Goal: Task Accomplishment & Management: Manage account settings

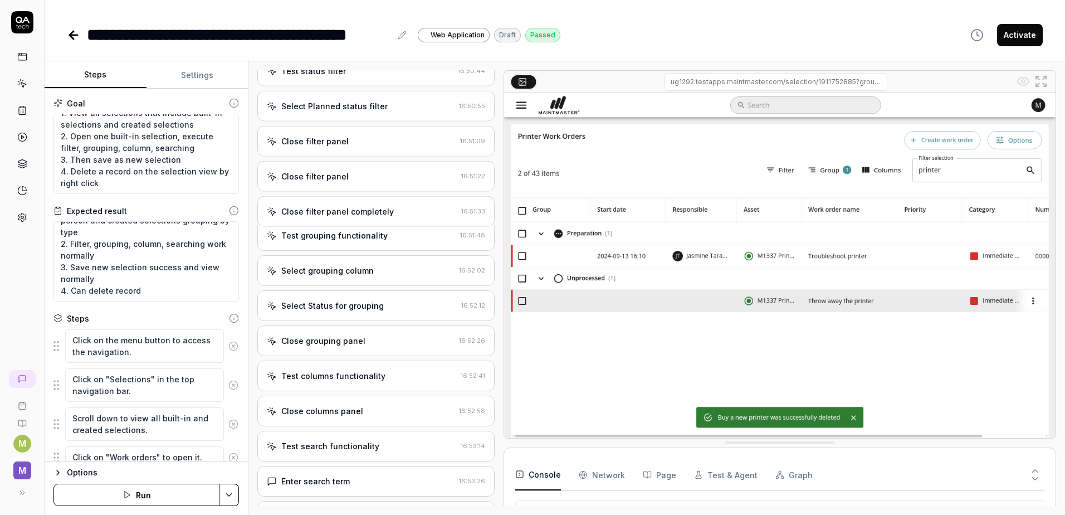
scroll to position [900, 0]
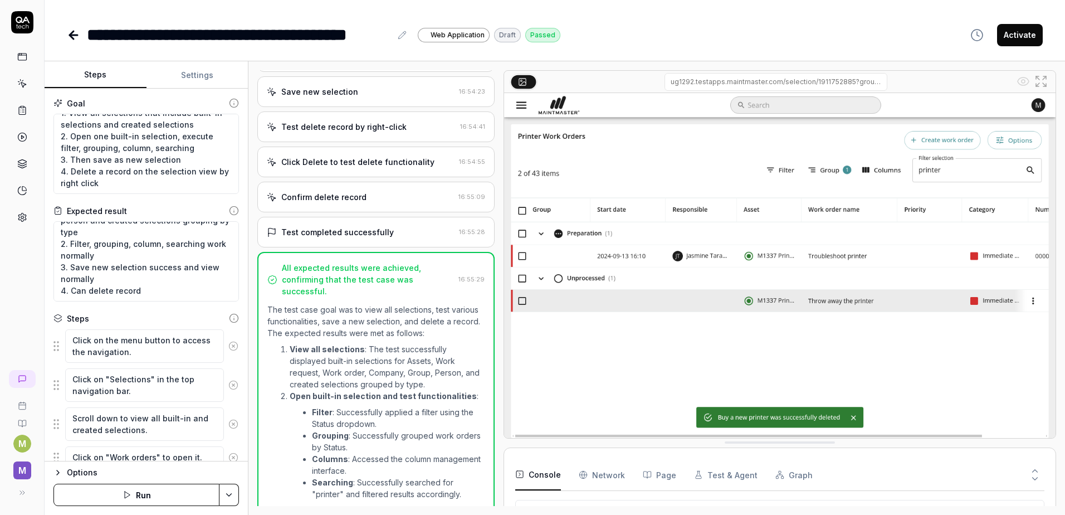
type textarea "*"
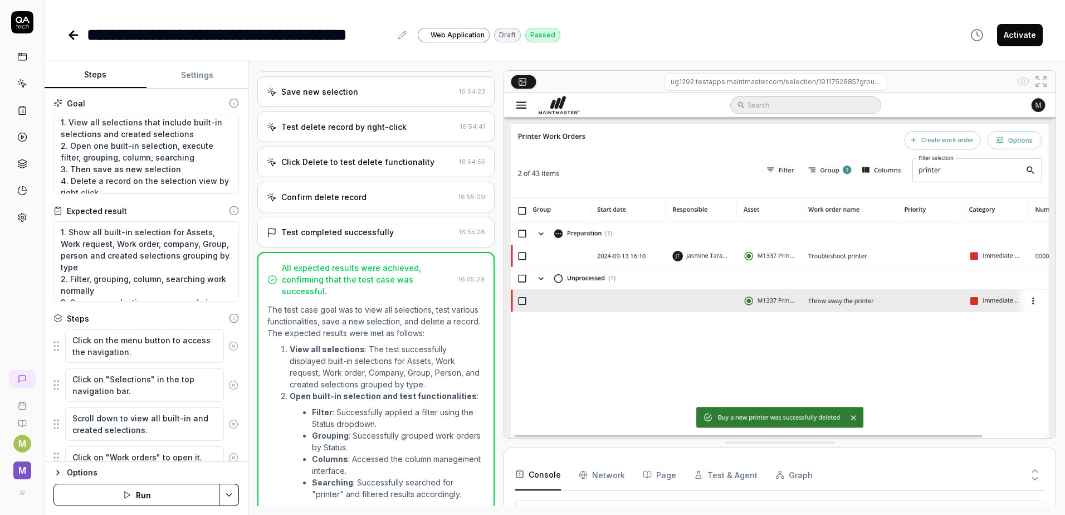
scroll to position [0, 0]
click at [21, 88] on icon at bounding box center [22, 84] width 10 height 10
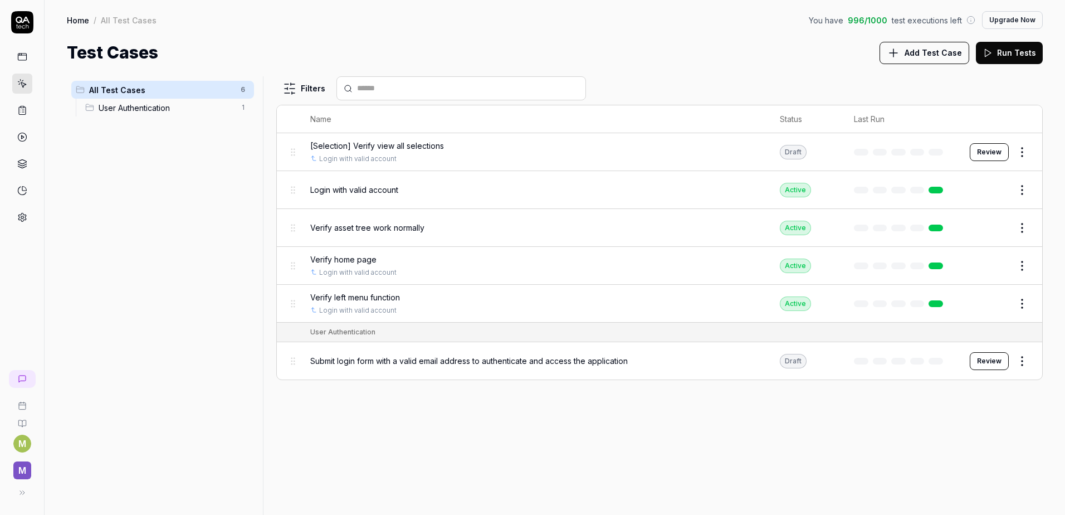
click at [429, 147] on span "[Selection] Verify view all selections" at bounding box center [377, 146] width 134 height 12
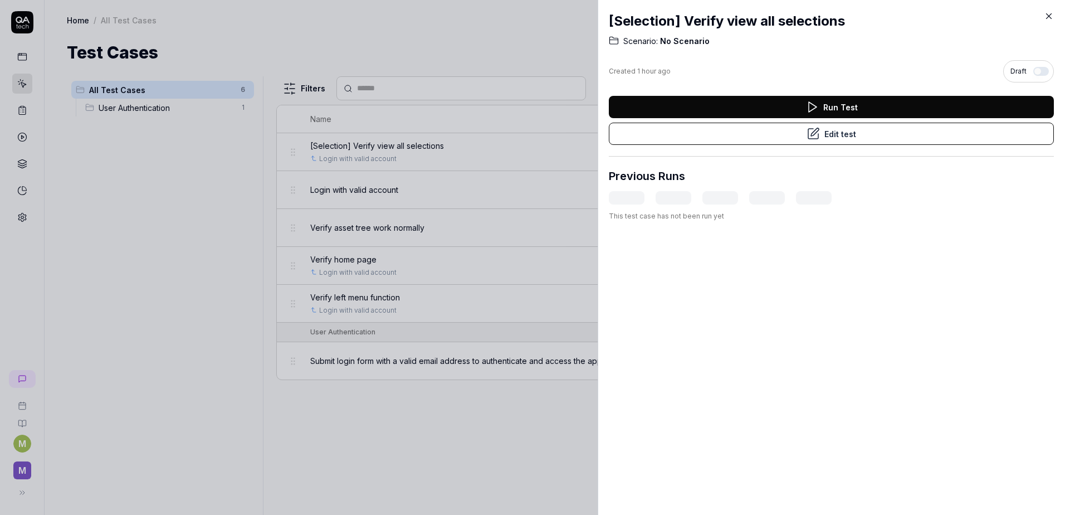
click at [1034, 72] on button "button" at bounding box center [1042, 71] width 16 height 9
click at [1048, 17] on icon at bounding box center [1049, 16] width 10 height 10
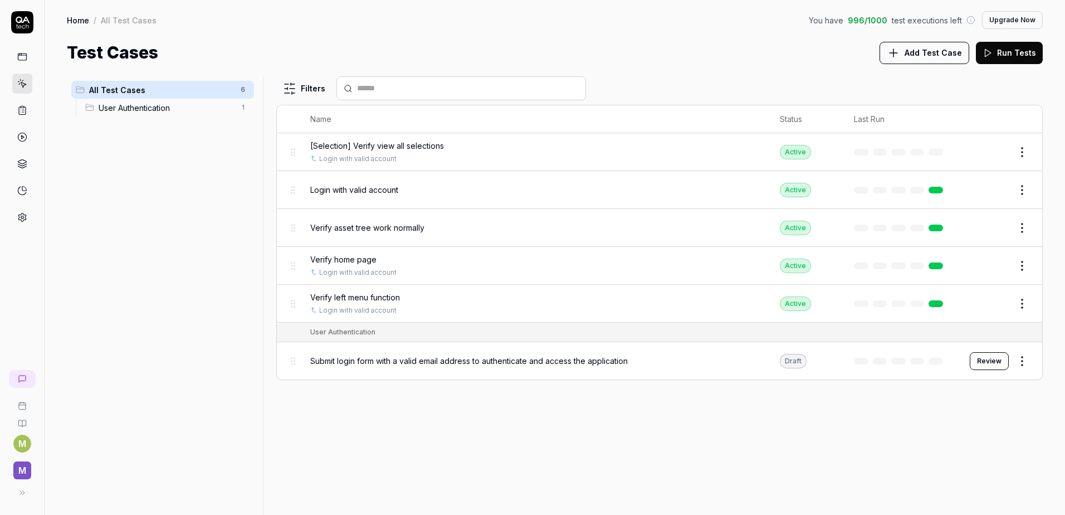
click at [1001, 230] on button "Edit" at bounding box center [995, 228] width 27 height 18
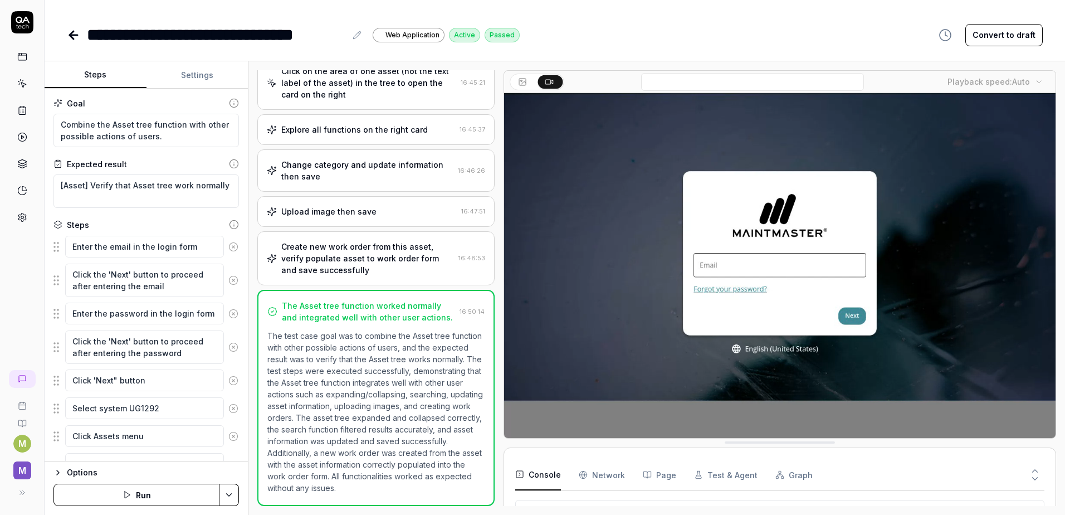
type textarea "*"
click at [355, 35] on icon at bounding box center [357, 35] width 9 height 9
drag, startPoint x: 89, startPoint y: 32, endPoint x: 96, endPoint y: 54, distance: 22.7
click at [89, 32] on div "**********" at bounding box center [216, 34] width 259 height 25
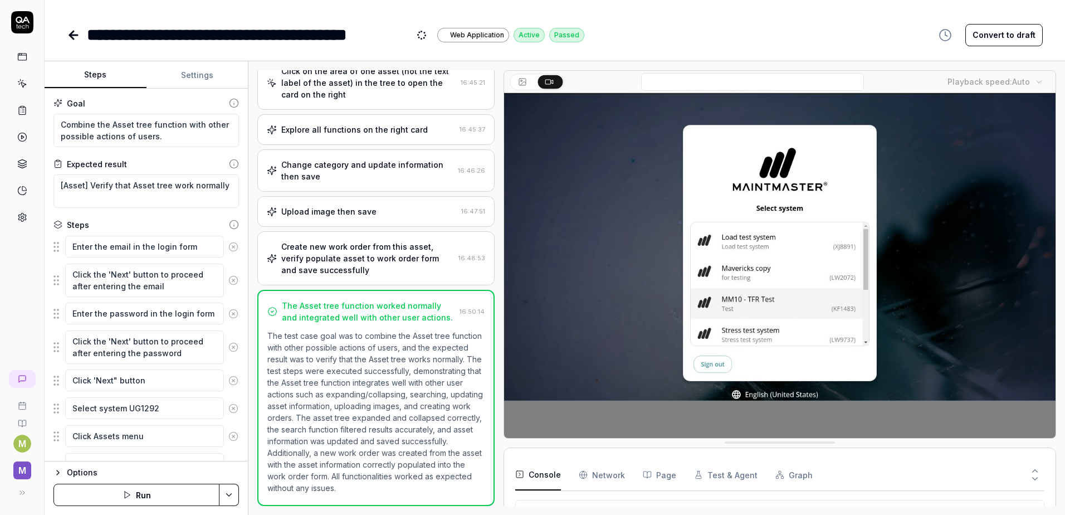
click at [656, 40] on div "**********" at bounding box center [555, 34] width 976 height 25
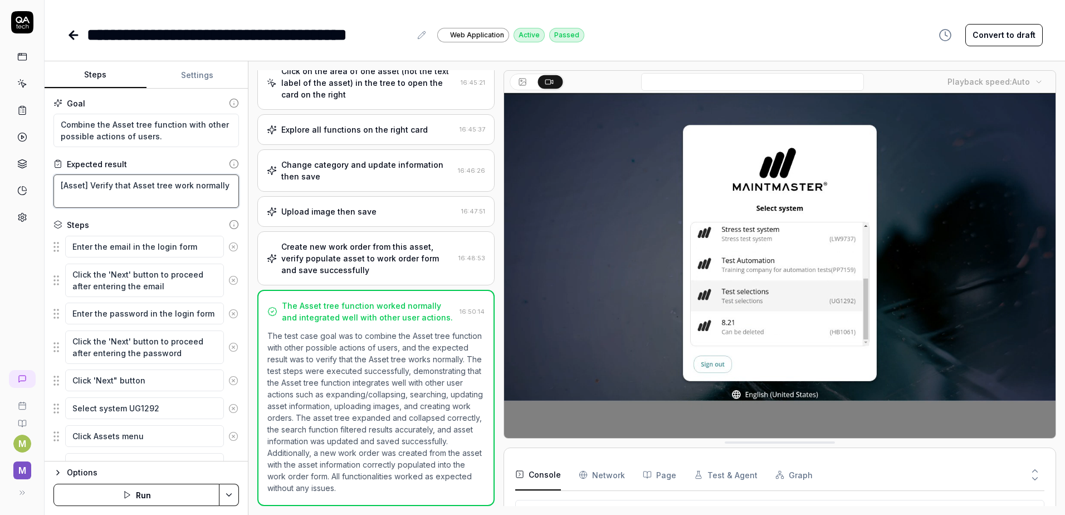
click at [87, 189] on textarea "[Asset] Verify that Asset tree work normally" at bounding box center [146, 190] width 186 height 33
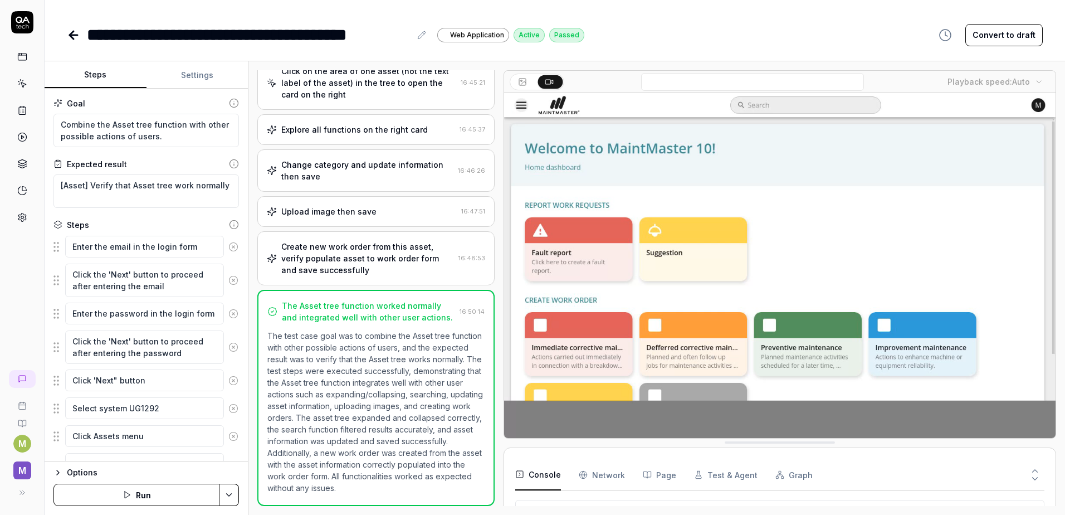
click at [68, 36] on icon at bounding box center [73, 34] width 13 height 13
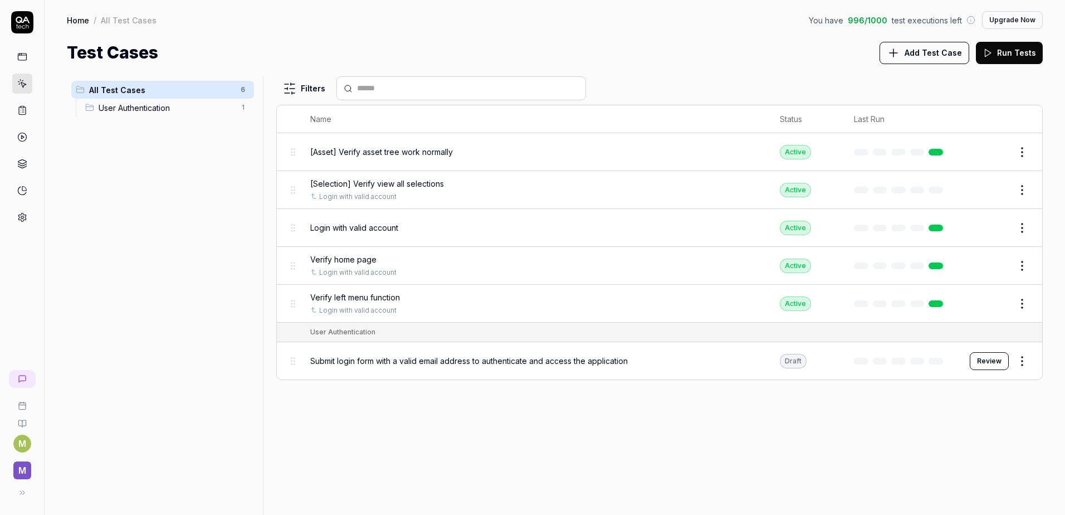
click at [996, 265] on button "Edit" at bounding box center [995, 266] width 27 height 18
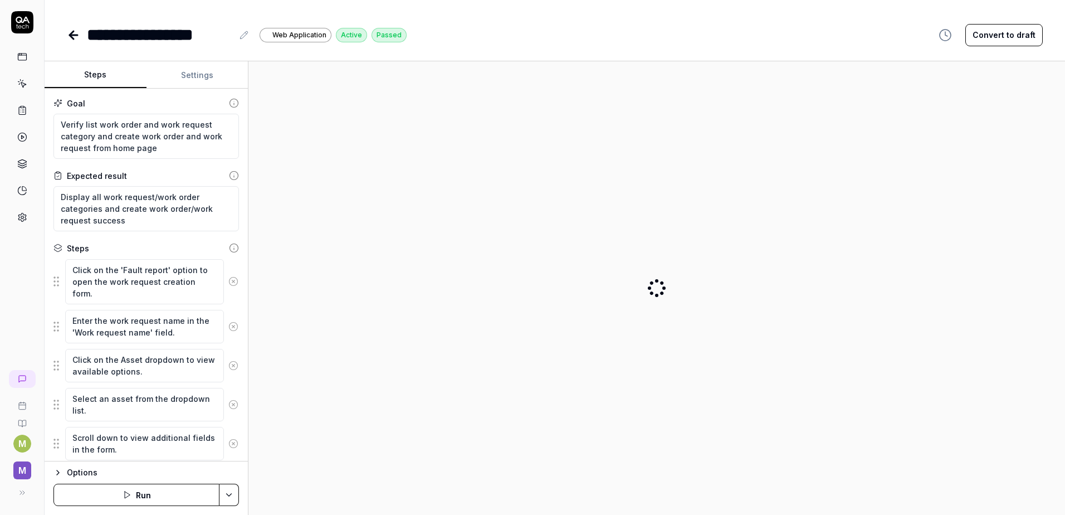
type textarea "*"
click at [246, 31] on button at bounding box center [243, 34] width 13 height 13
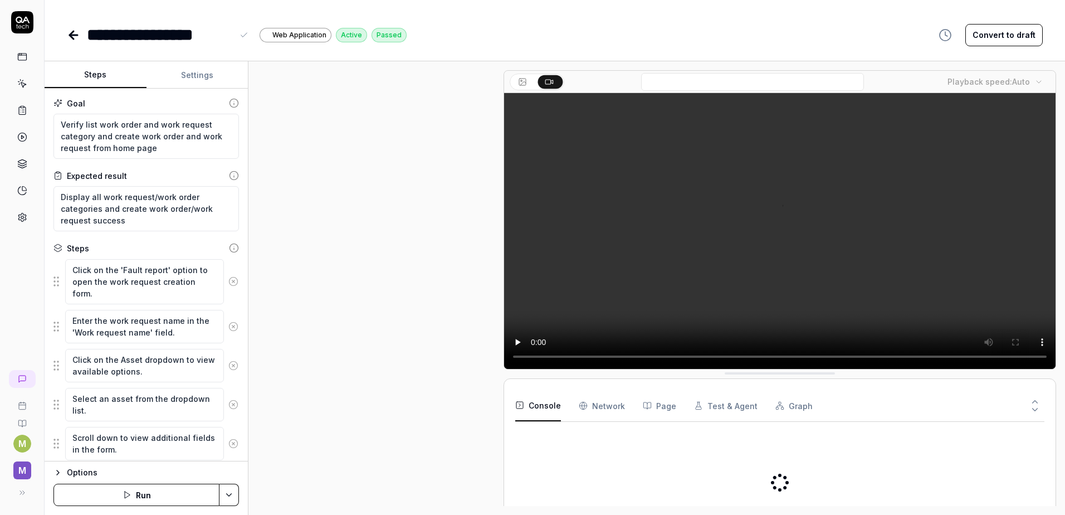
scroll to position [550, 0]
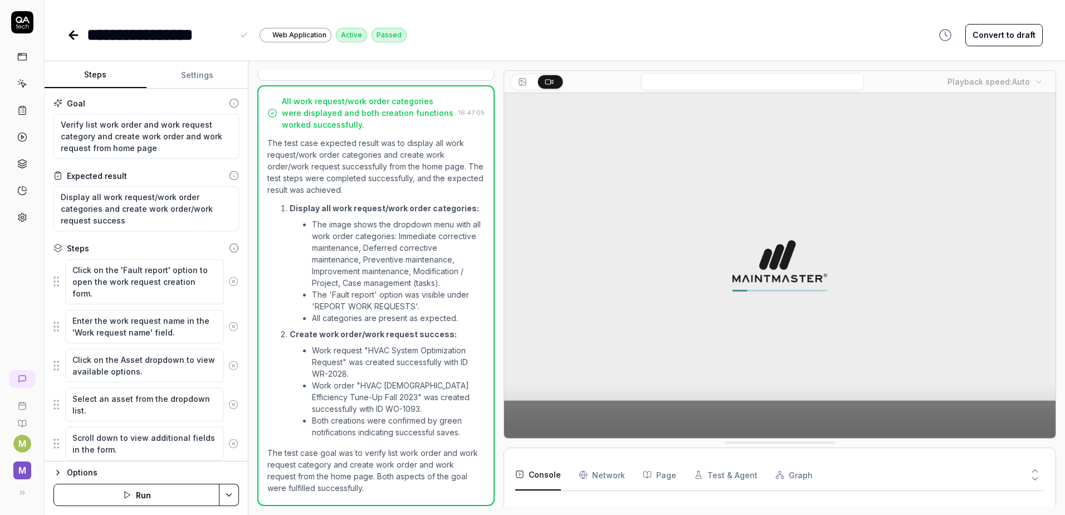
click at [94, 34] on div "**********" at bounding box center [160, 34] width 146 height 25
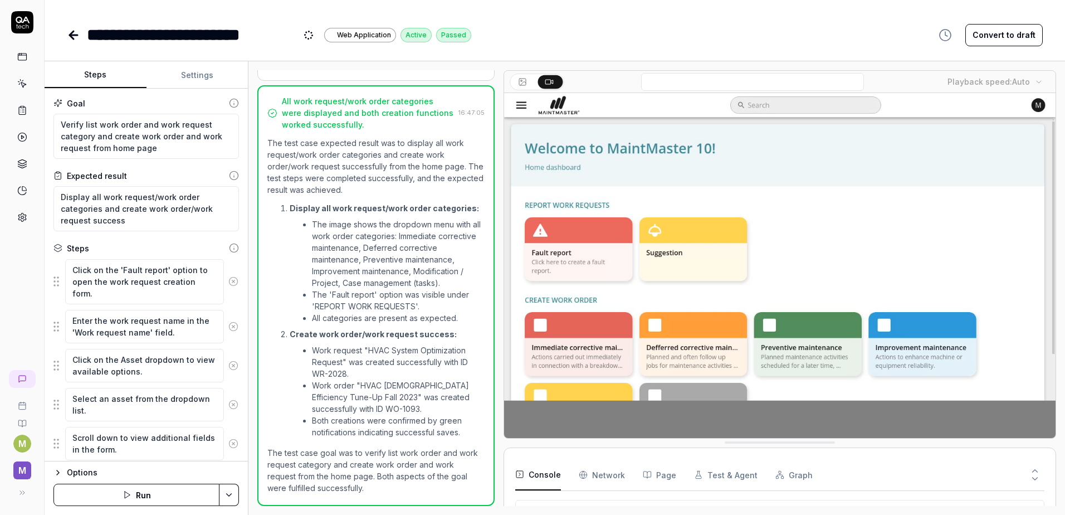
drag, startPoint x: 306, startPoint y: 36, endPoint x: 314, endPoint y: 40, distance: 8.7
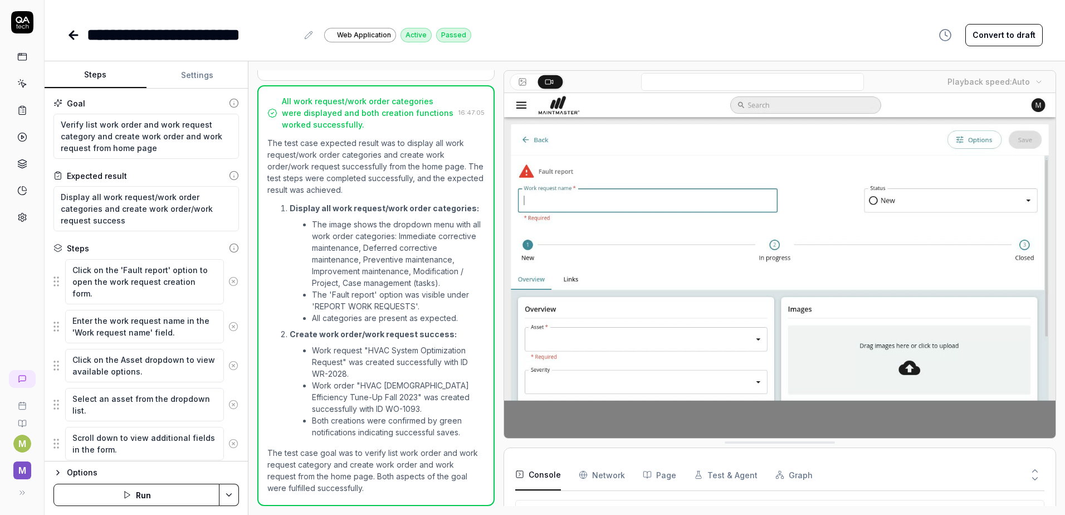
click at [76, 42] on link at bounding box center [75, 35] width 16 height 22
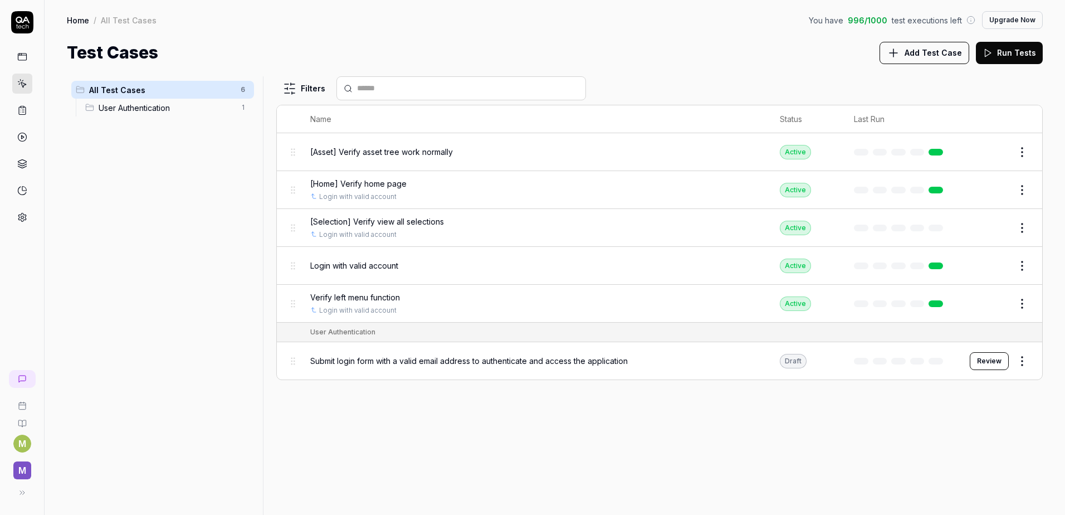
click at [1001, 305] on button "Edit" at bounding box center [995, 304] width 27 height 18
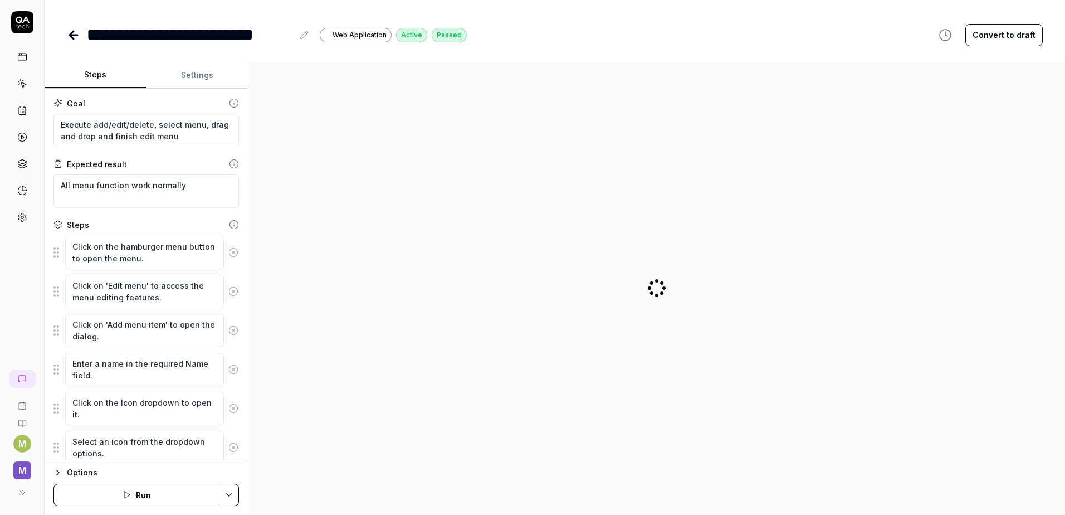
type textarea "*"
click at [90, 33] on div "**********" at bounding box center [190, 34] width 206 height 25
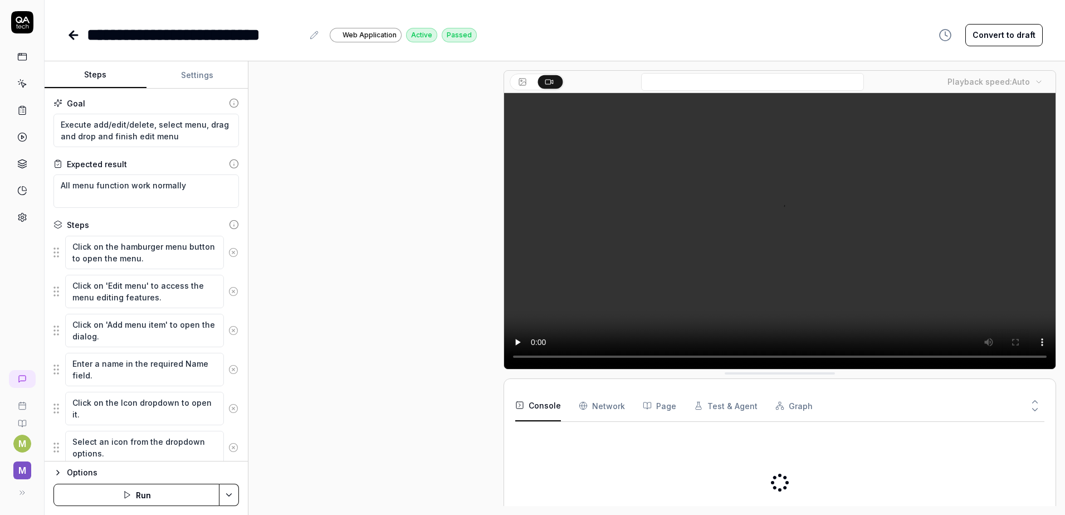
scroll to position [413, 0]
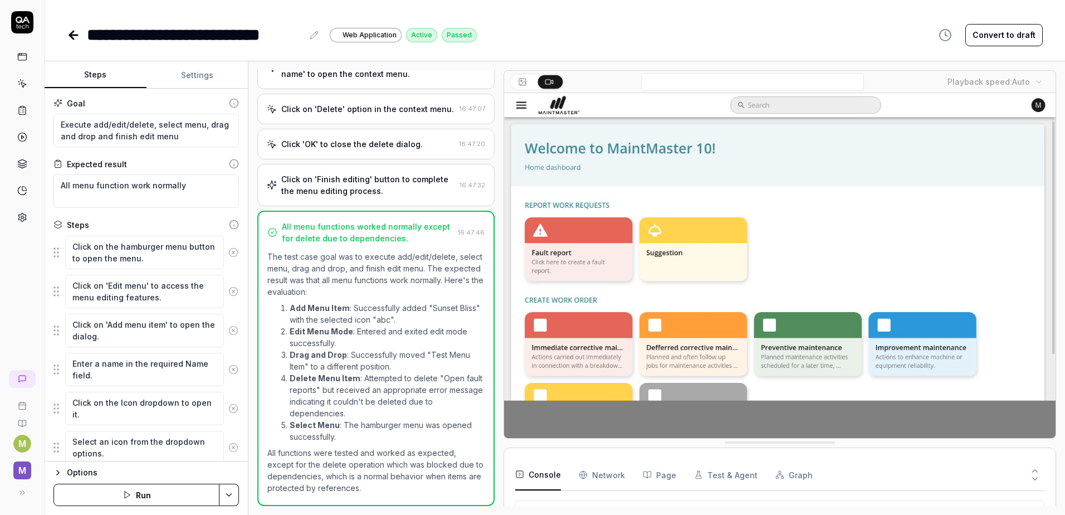
click at [317, 41] on button at bounding box center [314, 34] width 13 height 13
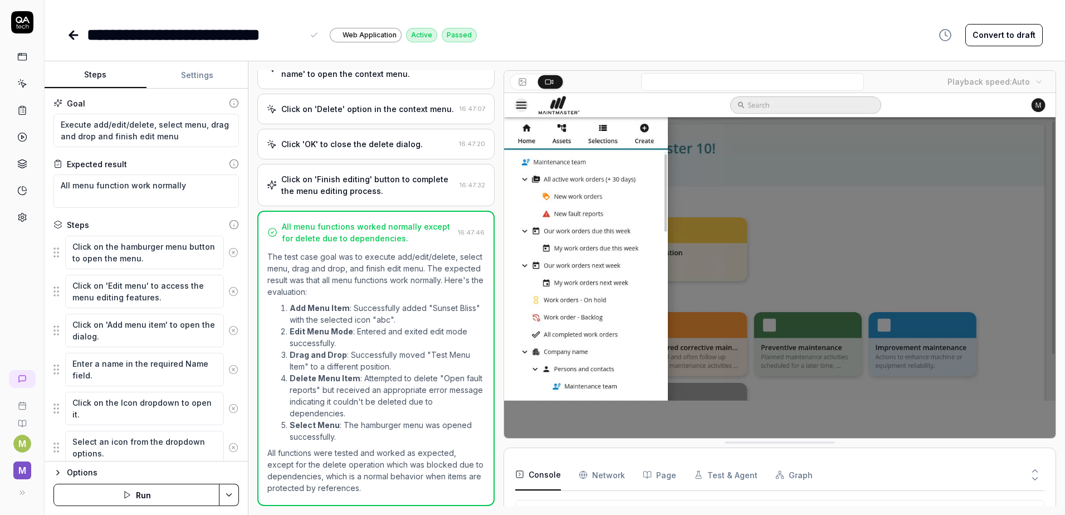
click at [95, 30] on div "**********" at bounding box center [195, 34] width 216 height 25
drag, startPoint x: 367, startPoint y: 38, endPoint x: 394, endPoint y: 71, distance: 42.8
type textarea "*"
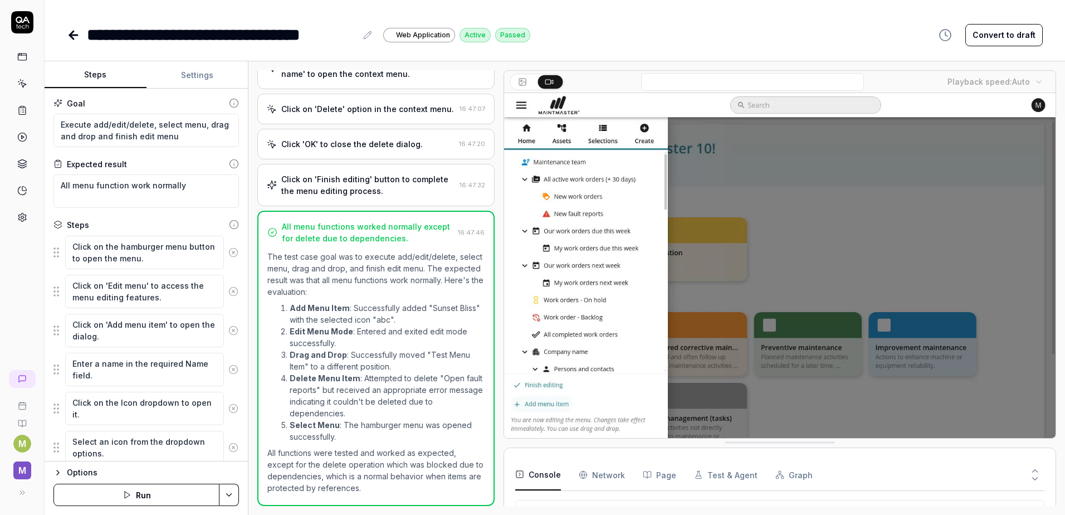
drag, startPoint x: 647, startPoint y: 35, endPoint x: 520, endPoint y: 35, distance: 126.5
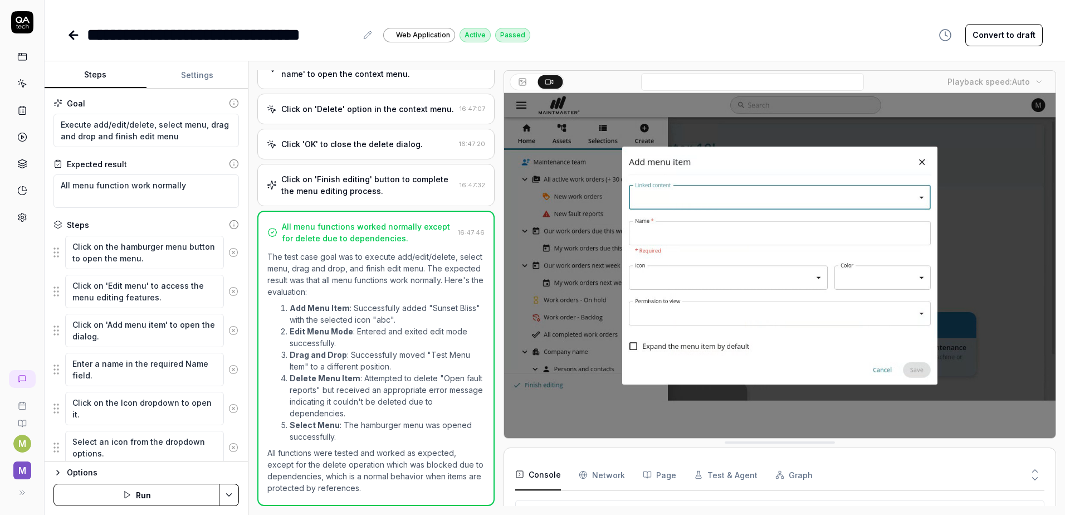
click at [646, 35] on div "**********" at bounding box center [555, 34] width 976 height 25
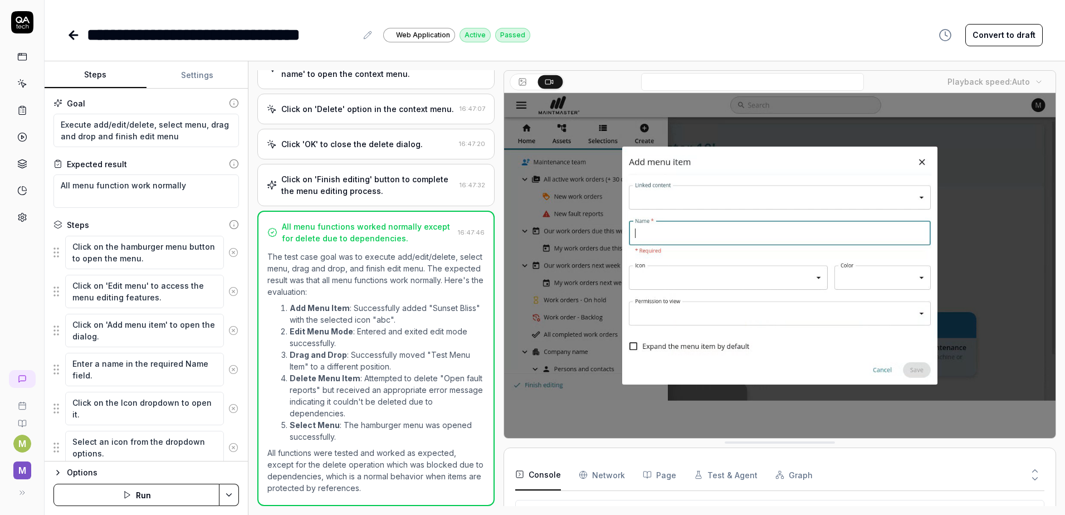
click at [66, 32] on div "**********" at bounding box center [555, 23] width 1021 height 47
click at [72, 42] on link at bounding box center [75, 35] width 16 height 22
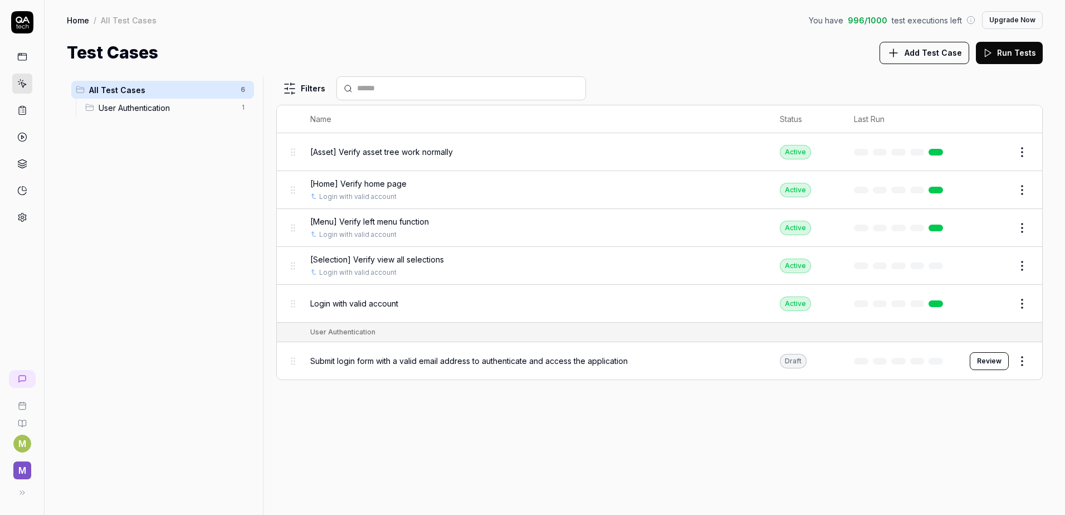
click at [25, 109] on icon at bounding box center [22, 111] width 7 height 8
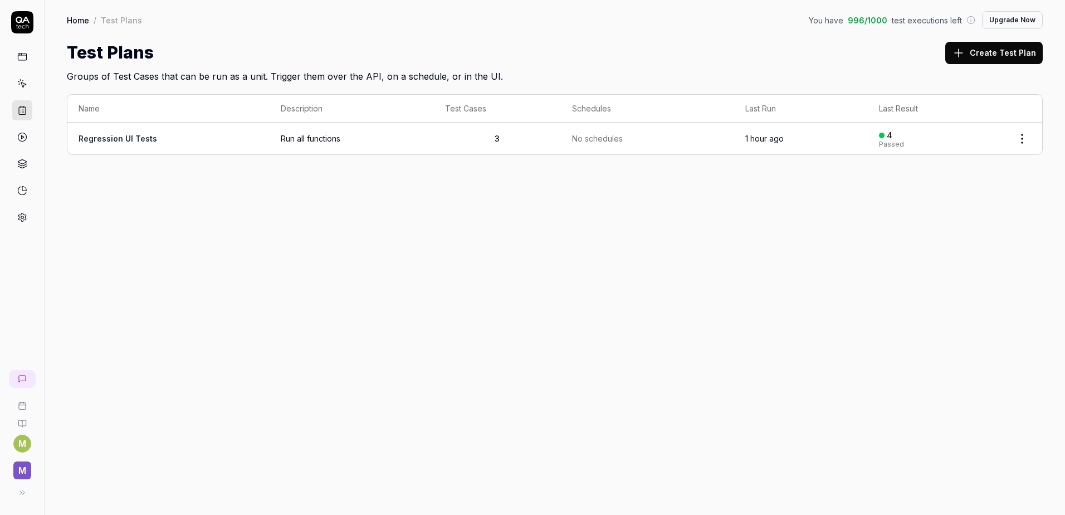
click at [1025, 137] on html "M M Home / Test Plans You have 996 / 1000 test executions left Upgrade Now Home…" at bounding box center [532, 257] width 1065 height 515
drag, startPoint x: 661, startPoint y: 207, endPoint x: 240, endPoint y: 119, distance: 429.7
click at [658, 207] on html "M M Home / Test Plans You have 996 / 1000 test executions left Upgrade Now Home…" at bounding box center [532, 257] width 1065 height 515
click at [140, 142] on link "Regression UI Tests" at bounding box center [118, 138] width 79 height 9
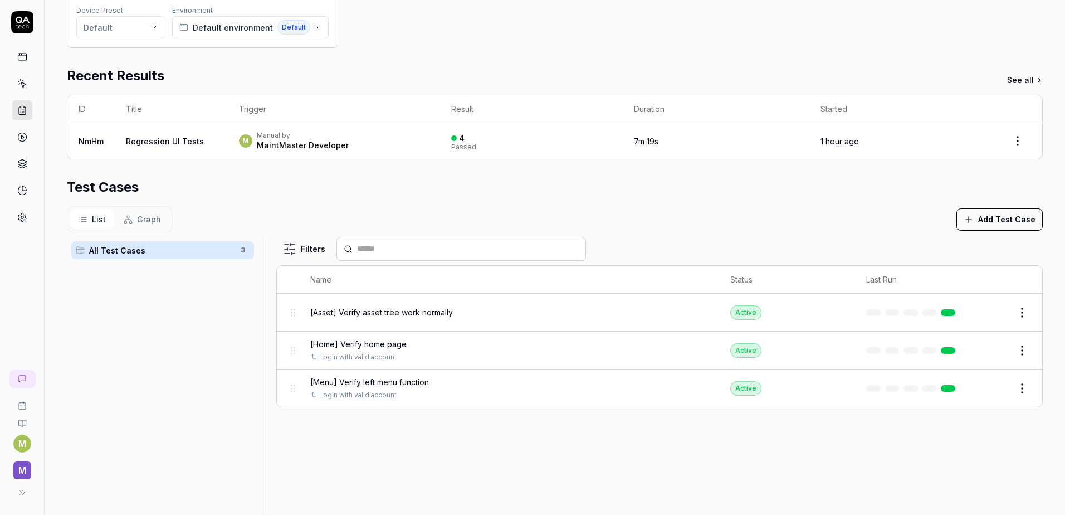
scroll to position [198, 0]
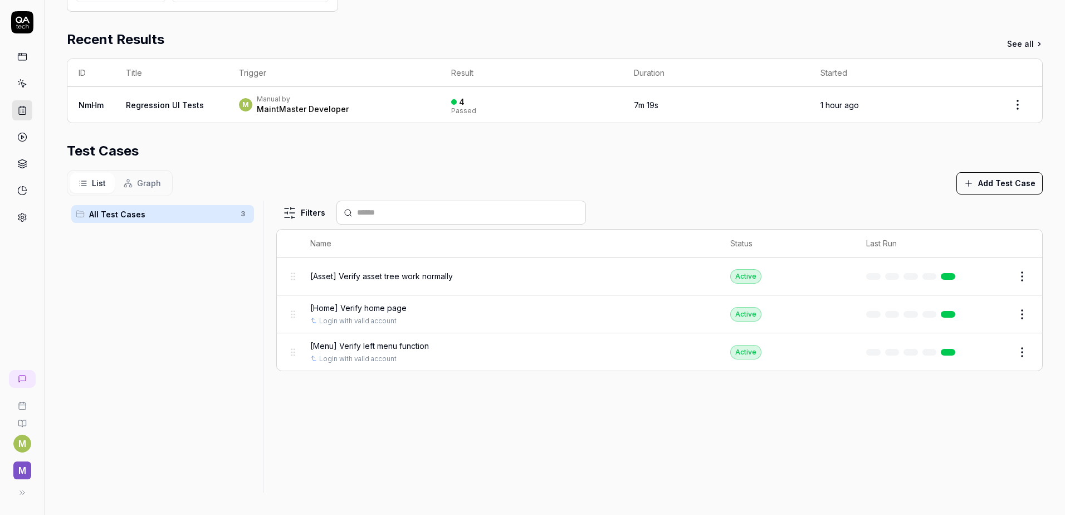
click at [988, 189] on button "Add Test Case" at bounding box center [1000, 183] width 86 height 22
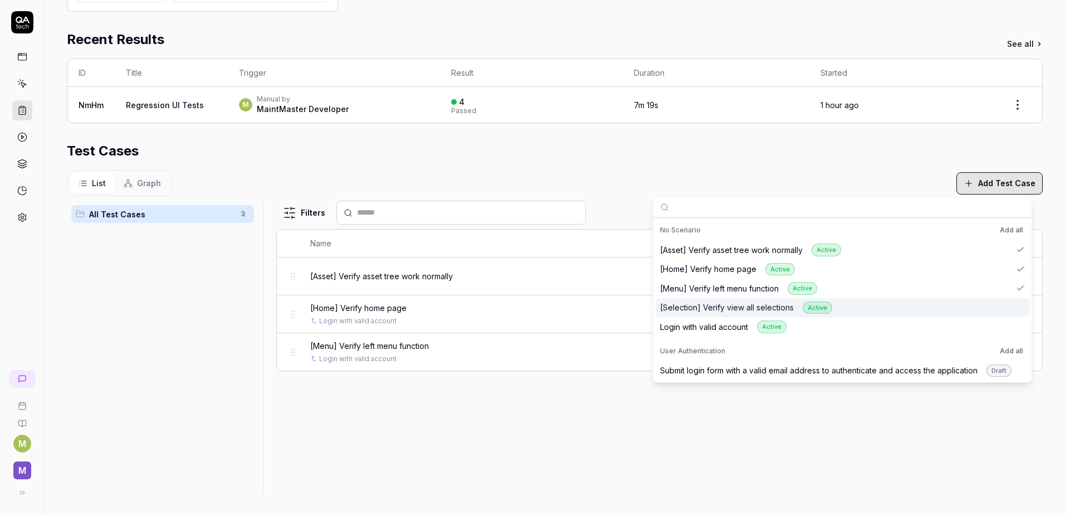
click at [1024, 313] on div "[Selection] Verify view all selections Active" at bounding box center [843, 308] width 374 height 20
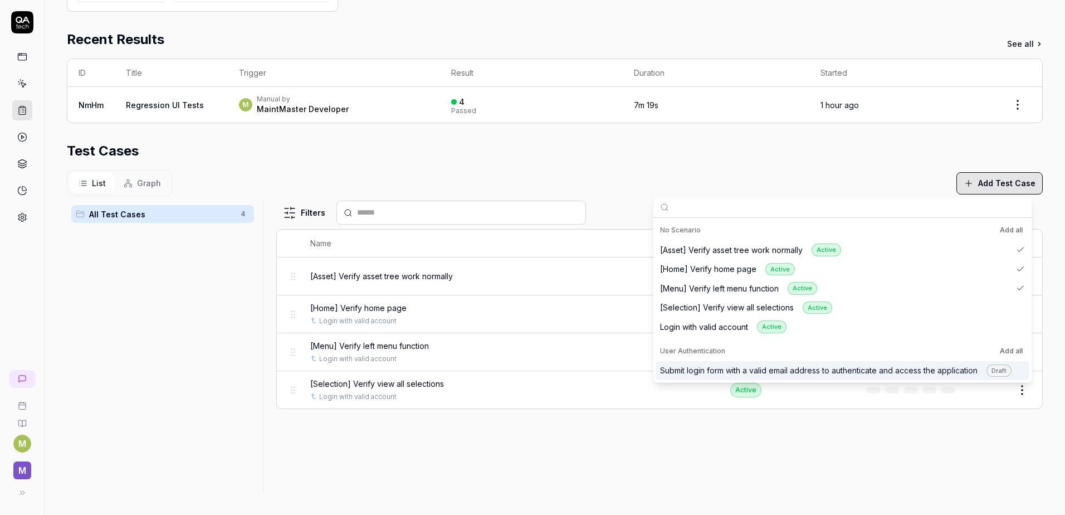
click at [658, 439] on div "Filters Name Status Last Run [Asset] Verify asset tree work normally Active Edi…" at bounding box center [659, 347] width 767 height 292
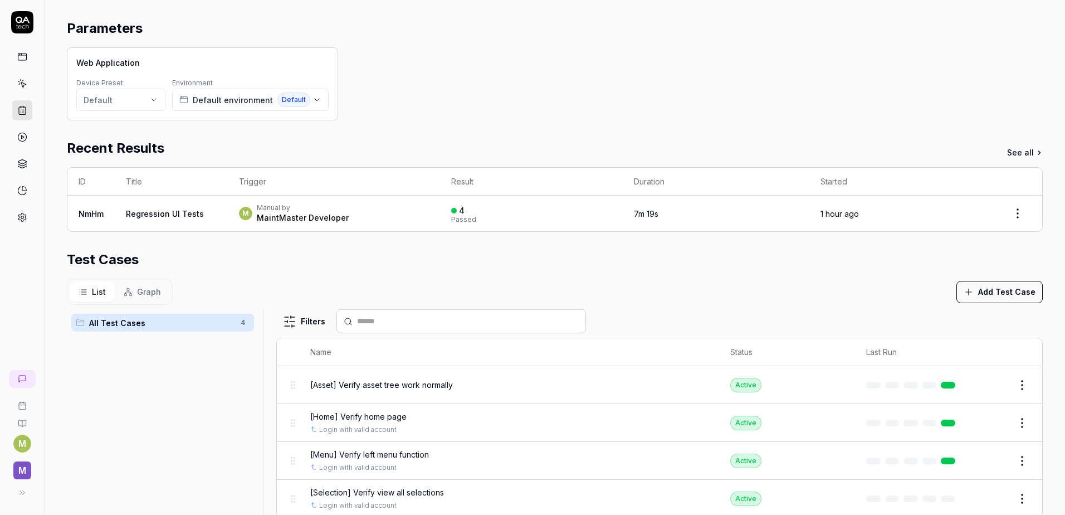
scroll to position [86, 0]
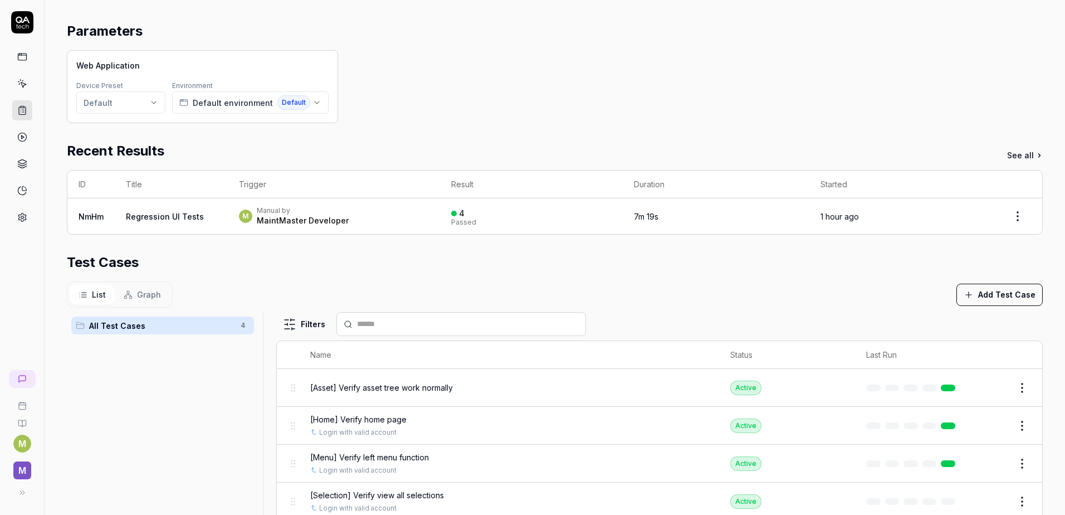
click at [1019, 218] on html "**********" at bounding box center [532, 257] width 1065 height 515
drag, startPoint x: 826, startPoint y: 281, endPoint x: 688, endPoint y: 242, distance: 143.1
click at [822, 281] on html "**********" at bounding box center [532, 257] width 1065 height 515
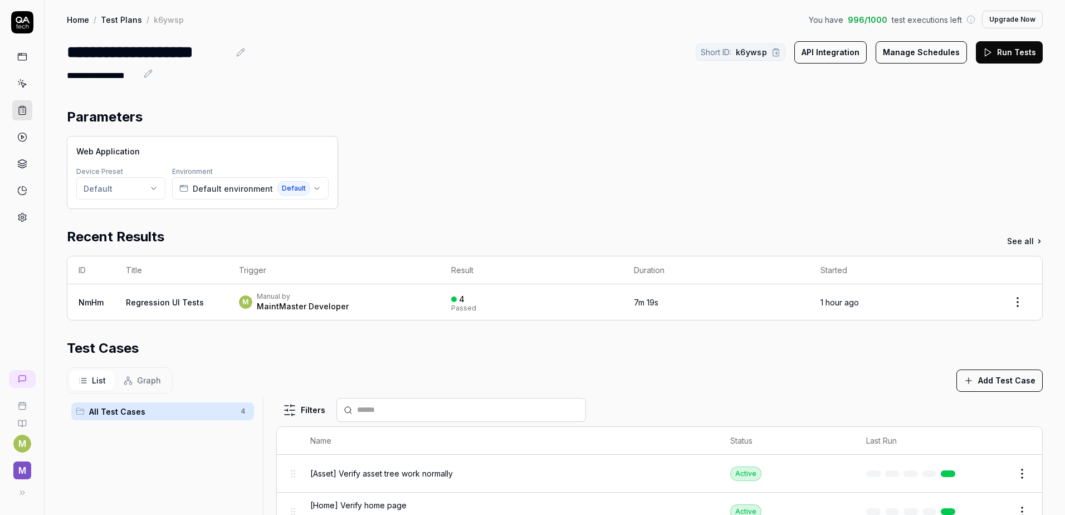
scroll to position [0, 0]
click at [887, 55] on button "Manage Schedules" at bounding box center [921, 53] width 91 height 22
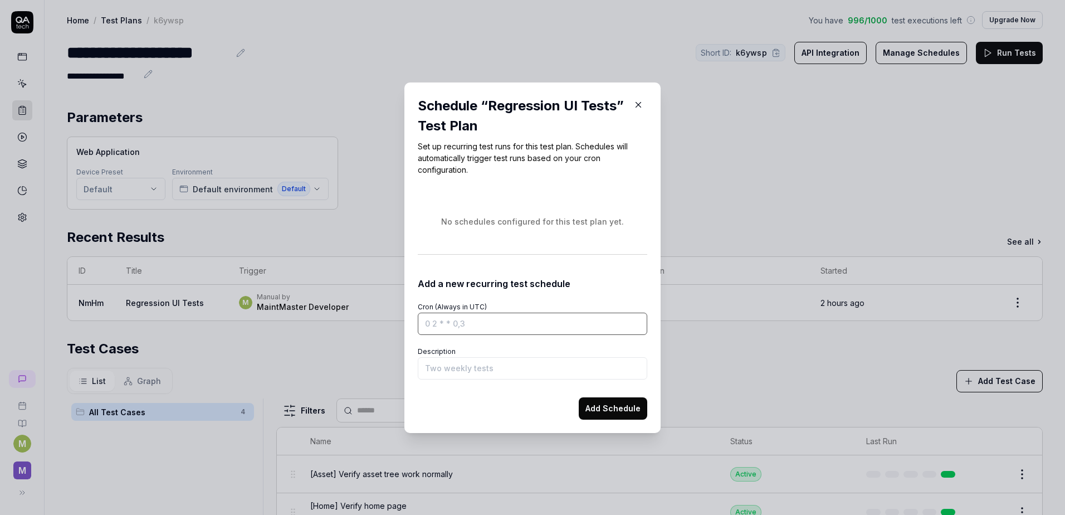
click at [542, 327] on input "Cron (Always in UTC)" at bounding box center [533, 324] width 230 height 22
drag, startPoint x: 480, startPoint y: 329, endPoint x: 402, endPoint y: 322, distance: 77.8
click at [405, 322] on div "Schedule “ Regression UI Tests ” Test Plan Set up recurring test runs for this …" at bounding box center [533, 257] width 256 height 351
click at [422, 324] on input "Cron (Always in UTC)" at bounding box center [533, 324] width 230 height 22
paste input "20 0 * * 2-6"
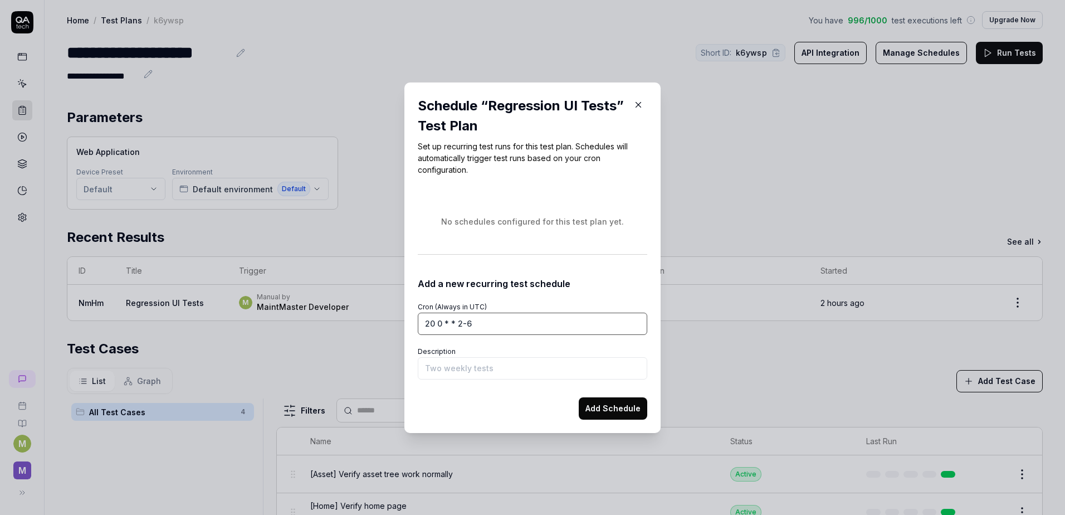
type input "20 0 * * 2-6"
click at [486, 374] on input "Description" at bounding box center [533, 368] width 230 height 22
type input "E"
type input "Daily run"
click at [607, 408] on button "Add Schedule" at bounding box center [613, 408] width 69 height 22
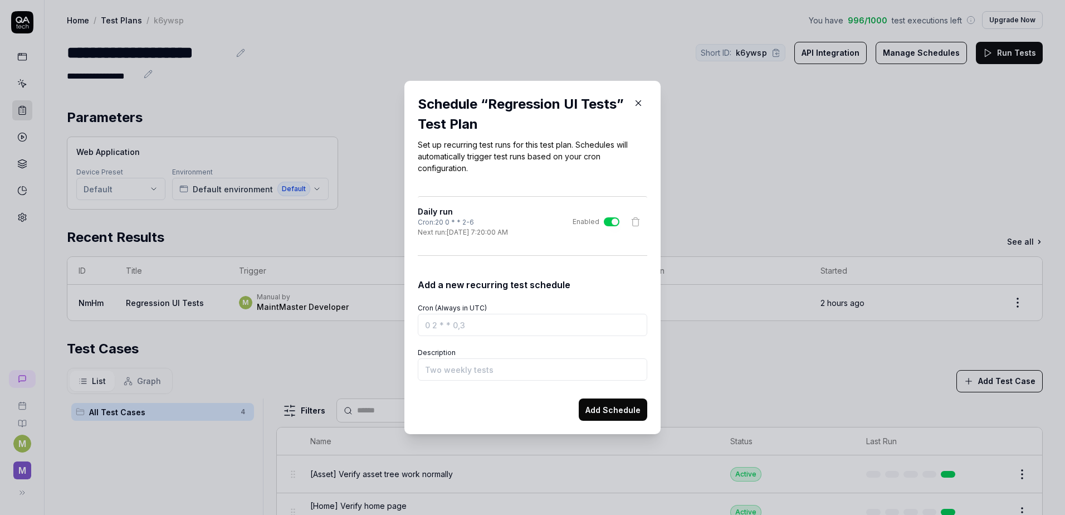
click at [638, 99] on icon "button" at bounding box center [639, 103] width 10 height 10
